Goal: Task Accomplishment & Management: Manage account settings

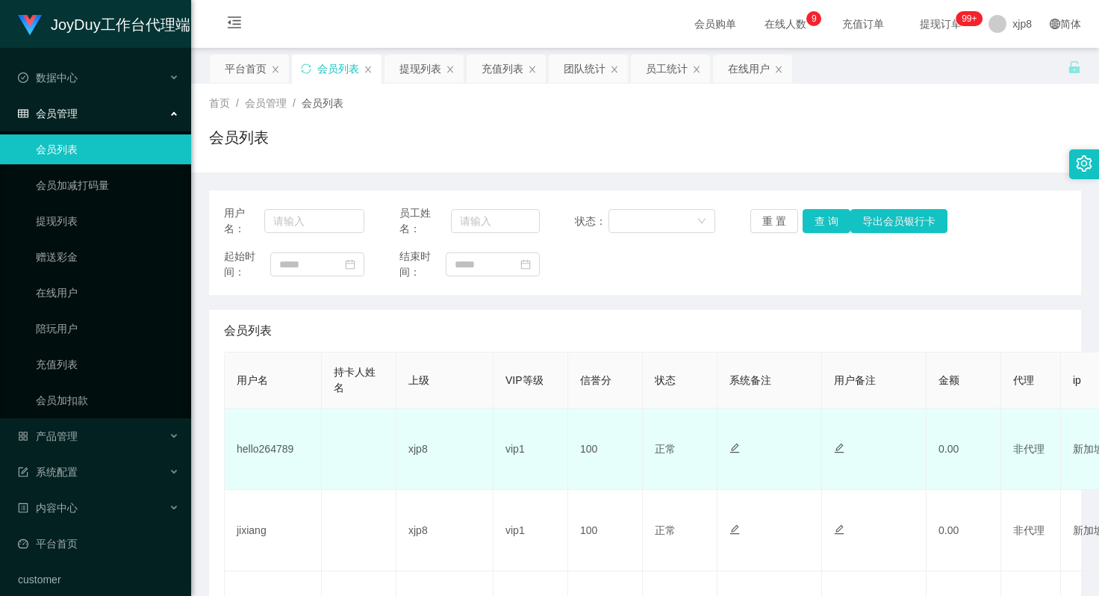
click at [266, 455] on td "hello264789" at bounding box center [273, 448] width 97 height 81
copy td "hello264789"
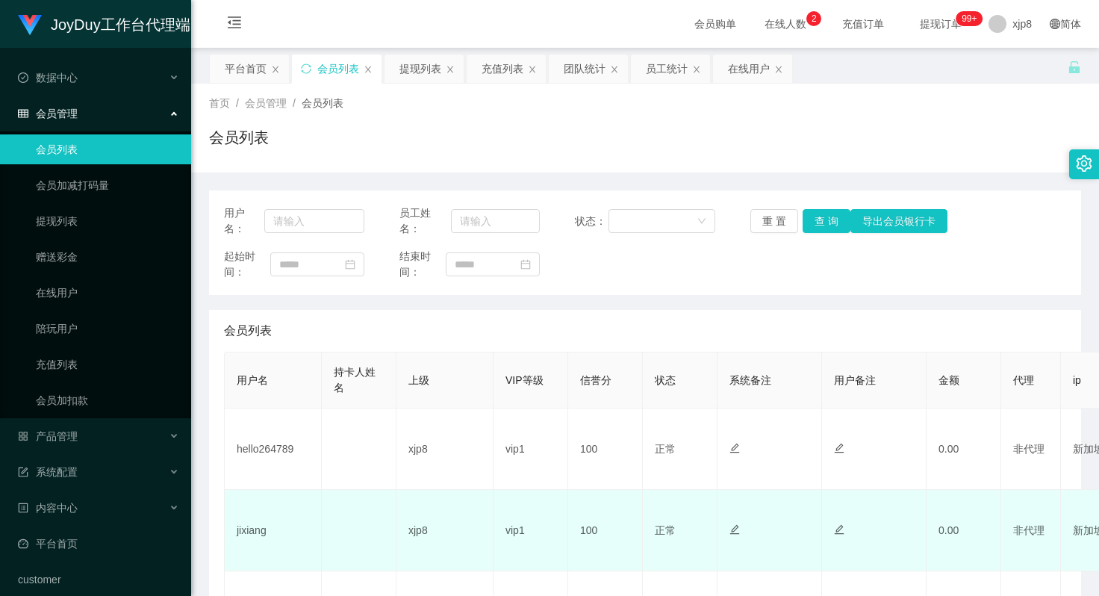
click at [246, 529] on td "jixiang" at bounding box center [273, 530] width 97 height 81
copy td "jixiang"
